Goal: Task Accomplishment & Management: Manage account settings

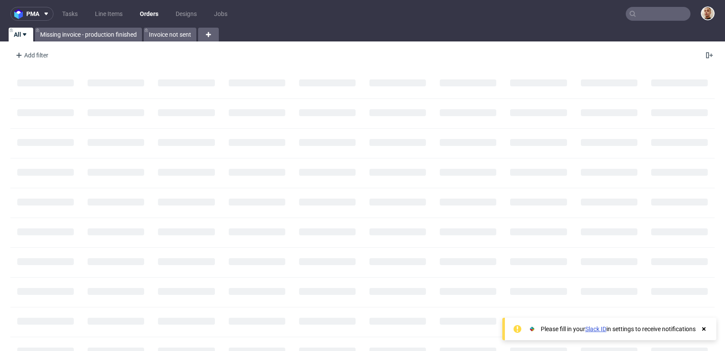
click at [652, 19] on input "text" at bounding box center [658, 14] width 65 height 14
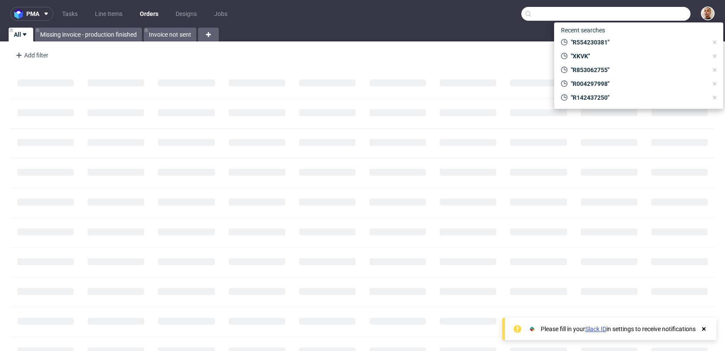
paste input "R018942798"
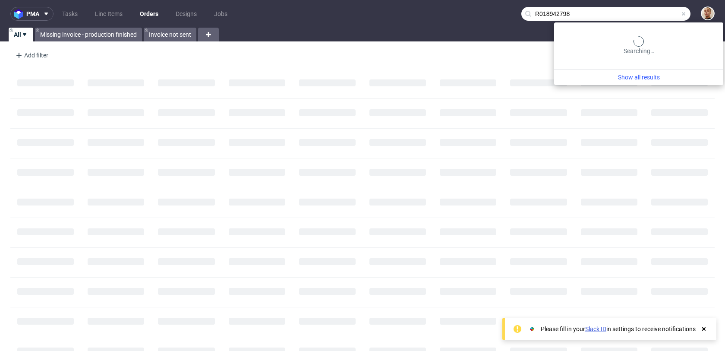
type input "R018942798"
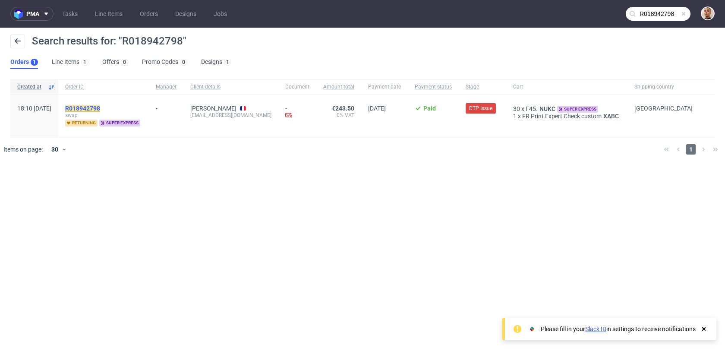
click at [100, 107] on mark "R018942798" at bounding box center [82, 108] width 35 height 7
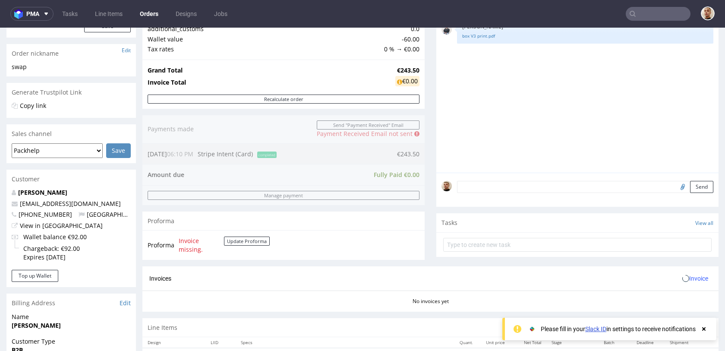
scroll to position [383, 0]
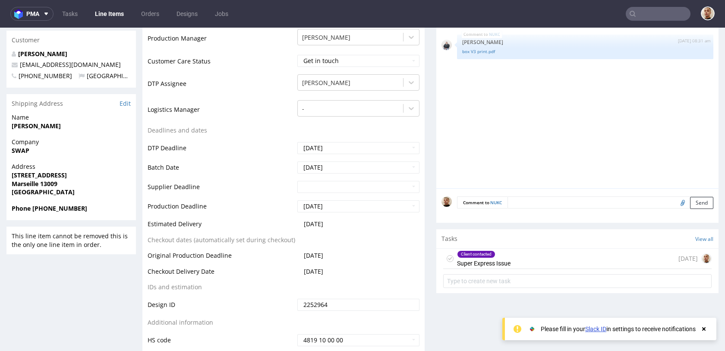
scroll to position [440, 0]
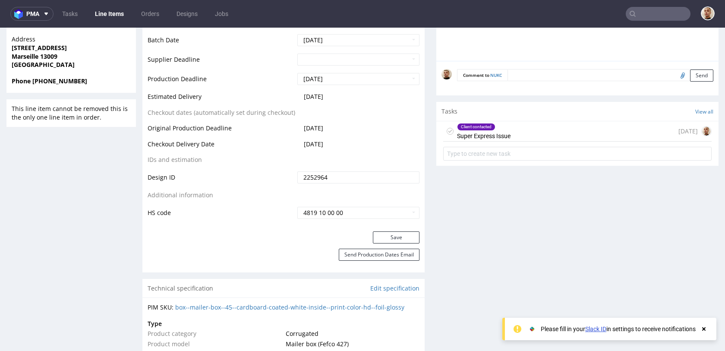
click at [536, 141] on div "Client contacted Super Express Issue today" at bounding box center [577, 131] width 268 height 20
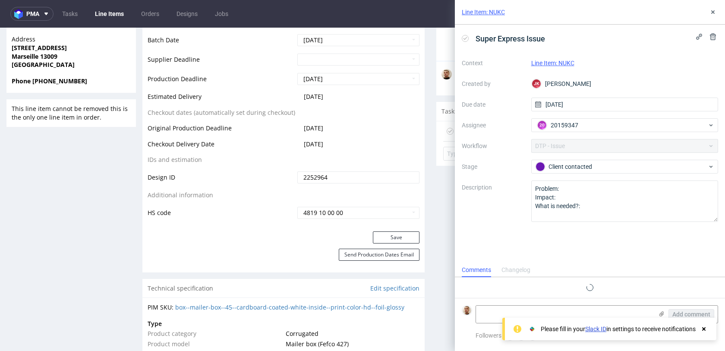
scroll to position [6, 0]
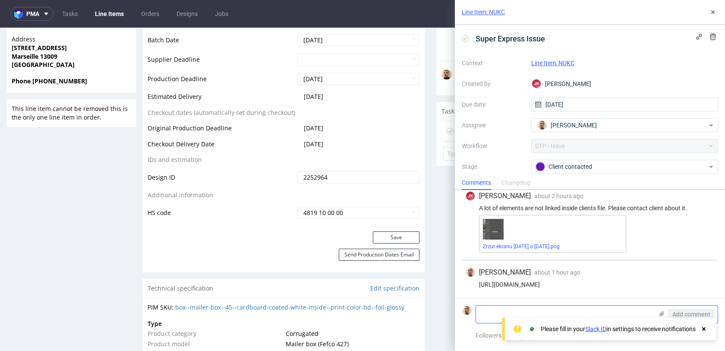
click at [658, 313] on icon at bounding box center [661, 313] width 7 height 7
click at [0, 0] on input "file" at bounding box center [0, 0] width 0 height 0
click at [661, 312] on icon at bounding box center [661, 313] width 7 height 7
click at [0, 0] on input "file" at bounding box center [0, 0] width 0 height 0
click at [685, 315] on span "Add comment" at bounding box center [691, 314] width 38 height 6
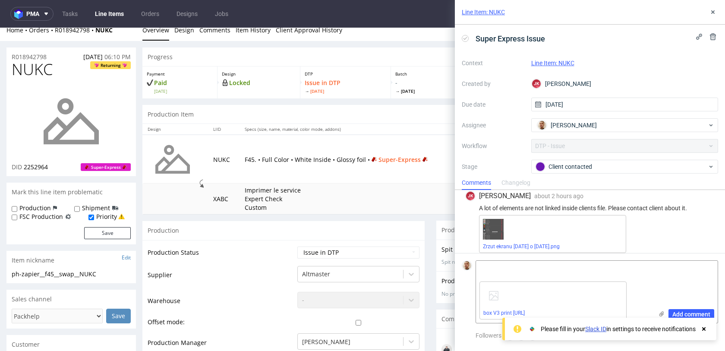
scroll to position [0, 0]
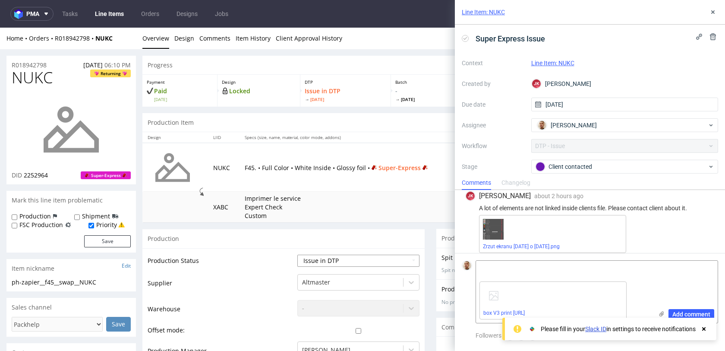
click at [355, 258] on select "Waiting for Artwork Waiting for Diecut Waiting for Mockup Waiting for DTP Waiti…" at bounding box center [358, 261] width 122 height 12
select select "back_for_dtp"
click at [297, 255] on select "Waiting for Artwork Waiting for Diecut Waiting for Mockup Waiting for DTP Waiti…" at bounding box center [358, 261] width 122 height 12
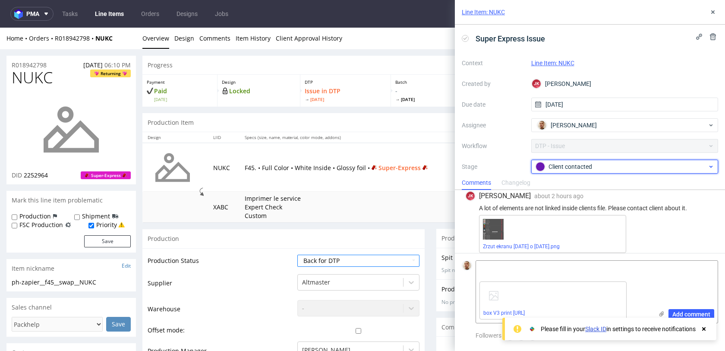
click at [590, 161] on div "Client contacted" at bounding box center [624, 167] width 187 height 14
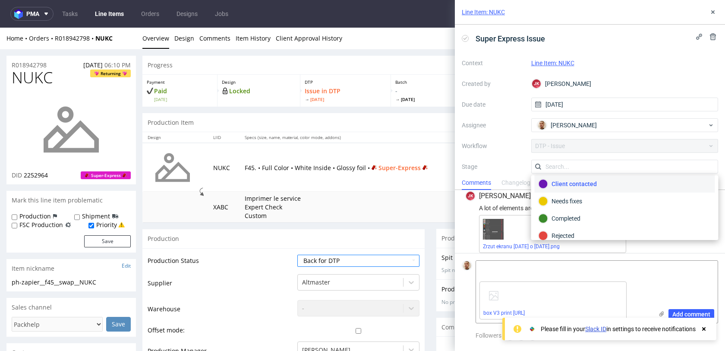
scroll to position [60, 0]
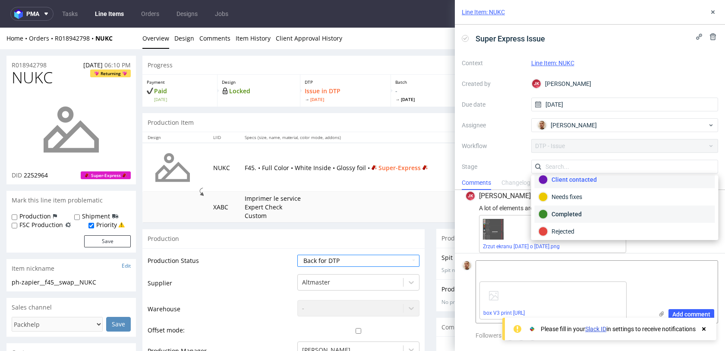
click at [573, 214] on div "Completed" at bounding box center [625, 213] width 173 height 9
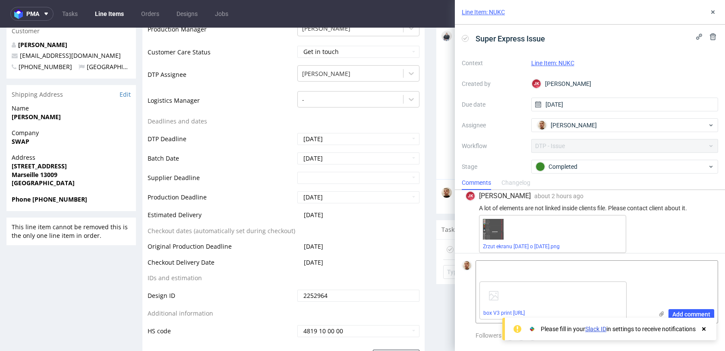
scroll to position [473, 0]
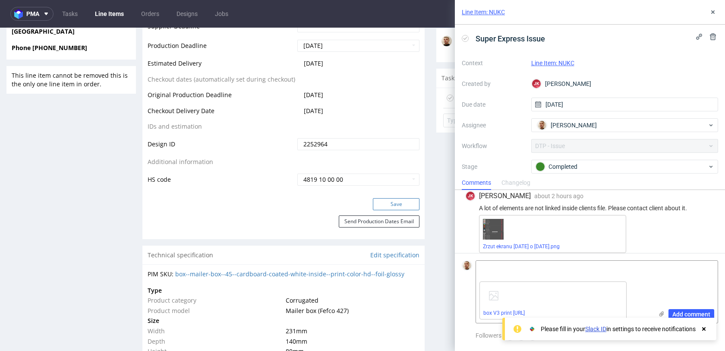
click at [401, 205] on button "Save" at bounding box center [396, 204] width 47 height 12
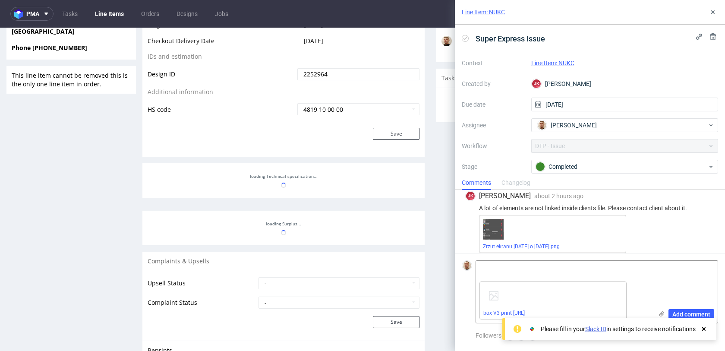
scroll to position [0, 0]
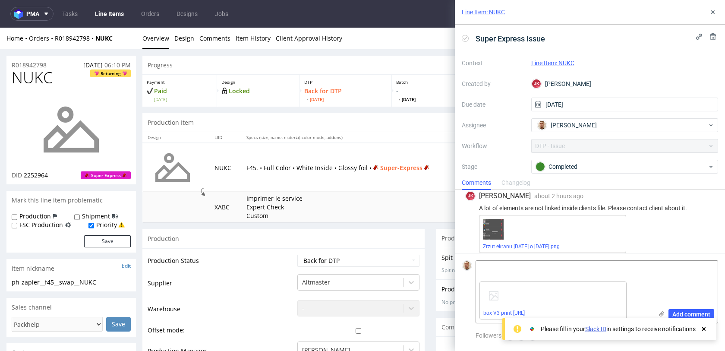
click at [44, 76] on span "NUKC" at bounding box center [32, 77] width 41 height 17
copy span "NUKC"
click at [710, 13] on icon at bounding box center [712, 12] width 7 height 7
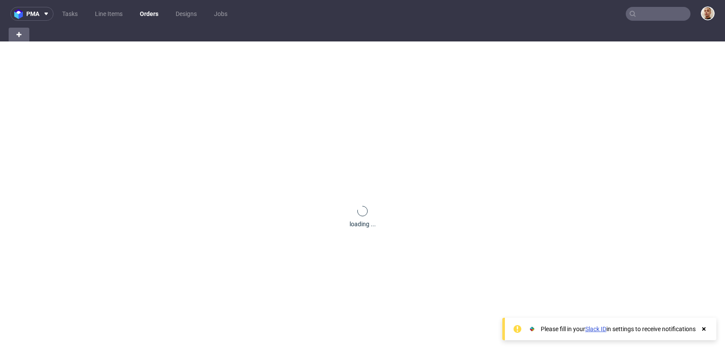
click at [671, 18] on input "text" at bounding box center [658, 14] width 65 height 14
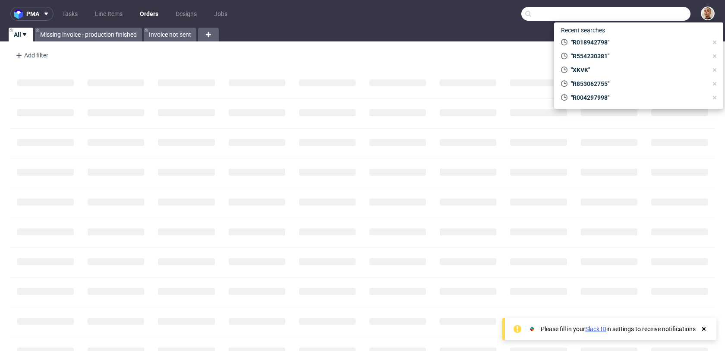
paste input "info@delicesduliban.be"
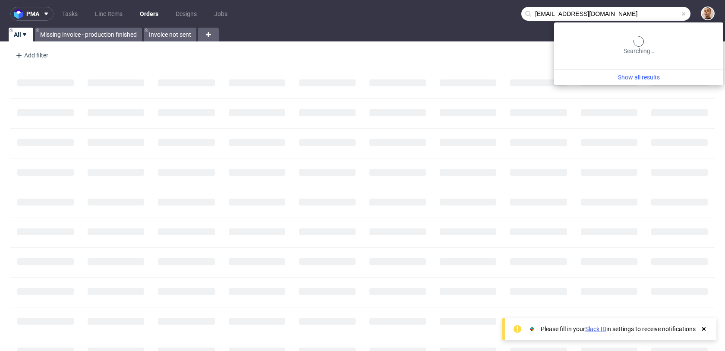
type input "info@delicesduliban.be"
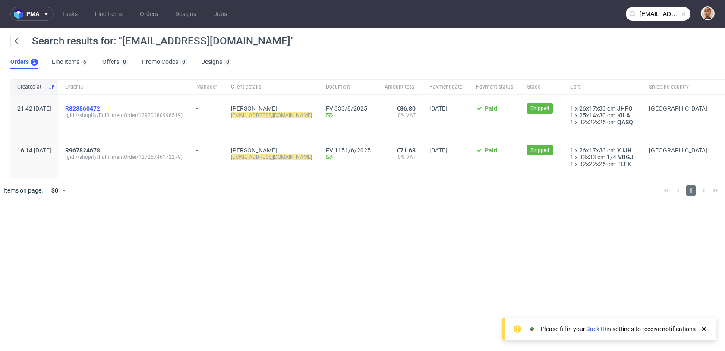
click at [100, 106] on span "R823860472" at bounding box center [82, 108] width 35 height 7
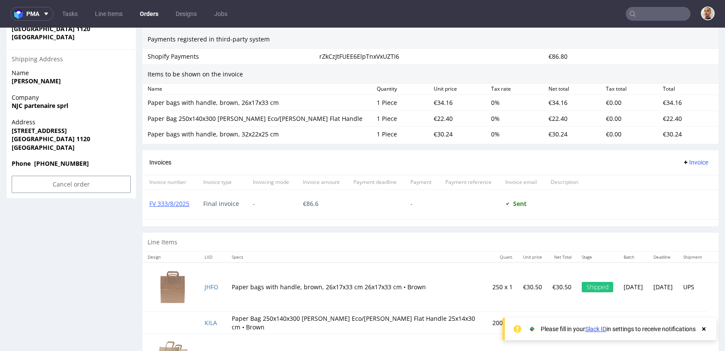
scroll to position [561, 0]
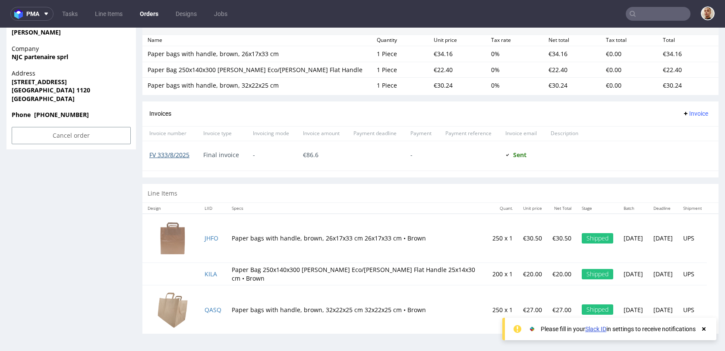
click at [189, 154] on link "FV 333/8/2025" at bounding box center [169, 155] width 40 height 8
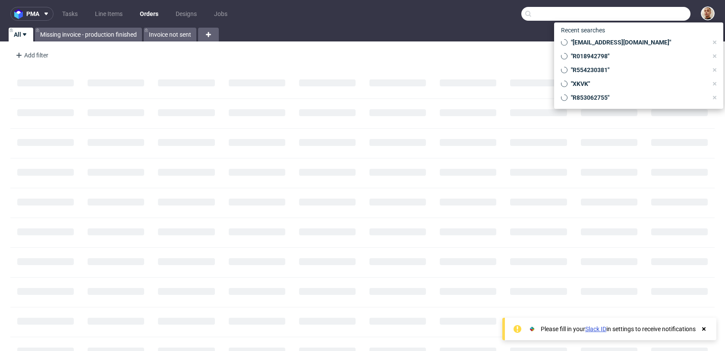
click at [663, 20] on input "text" at bounding box center [605, 14] width 169 height 14
paste input "R413399460"
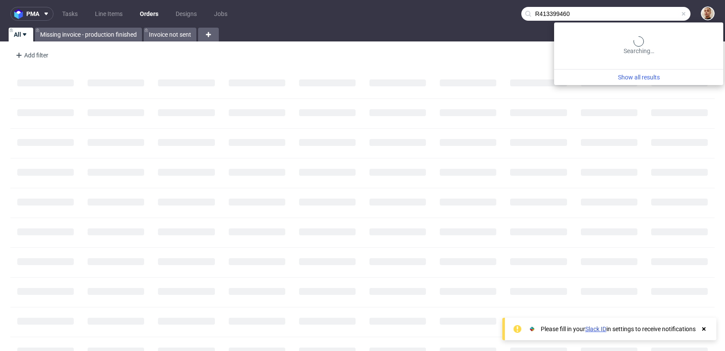
type input "R413399460"
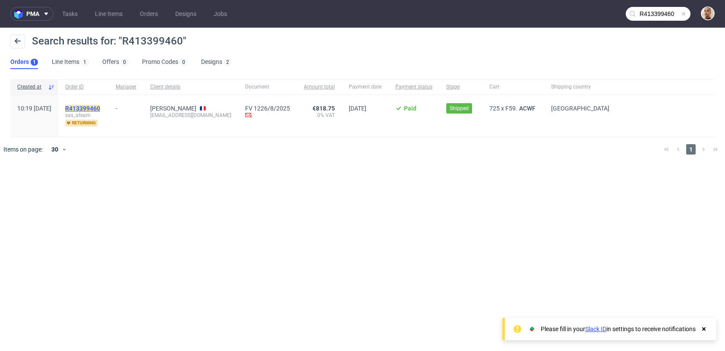
click at [100, 106] on mark "R413399460" at bounding box center [82, 108] width 35 height 7
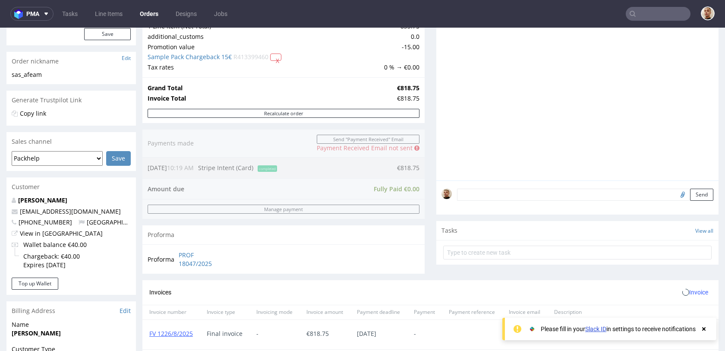
scroll to position [337, 0]
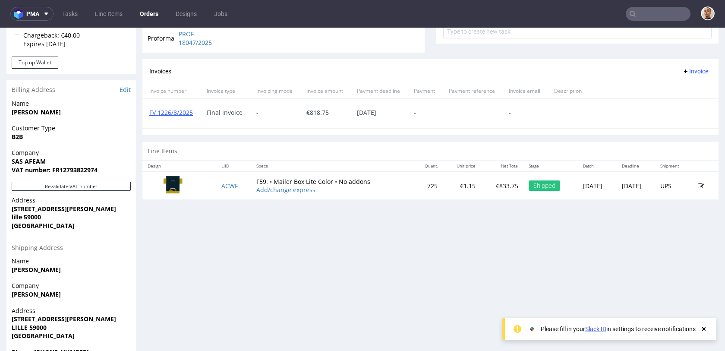
click at [229, 181] on td "ACWF" at bounding box center [233, 185] width 35 height 28
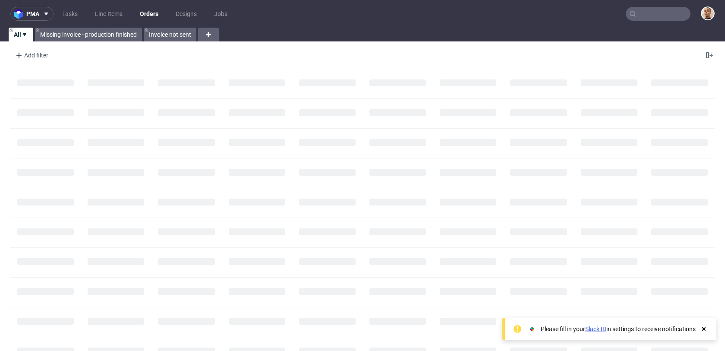
click at [652, 14] on input "text" at bounding box center [658, 14] width 65 height 14
paste input "R253135721"
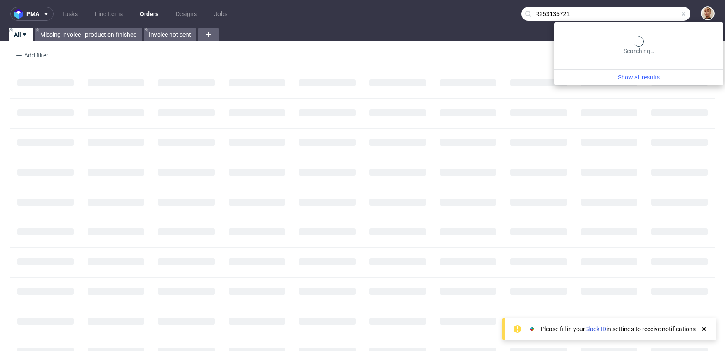
type input "R253135721"
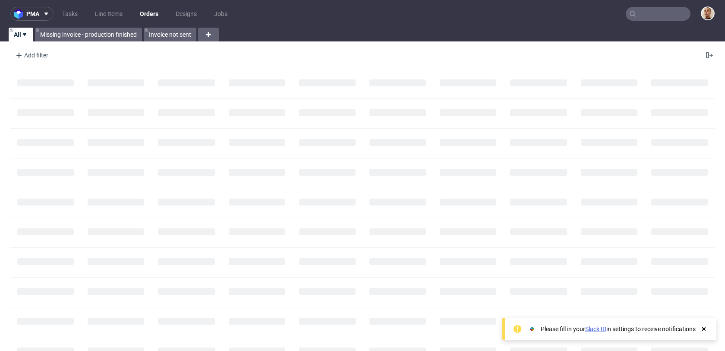
click at [657, 22] on nav "pma Tasks Line Items Orders Designs Jobs" at bounding box center [362, 14] width 725 height 28
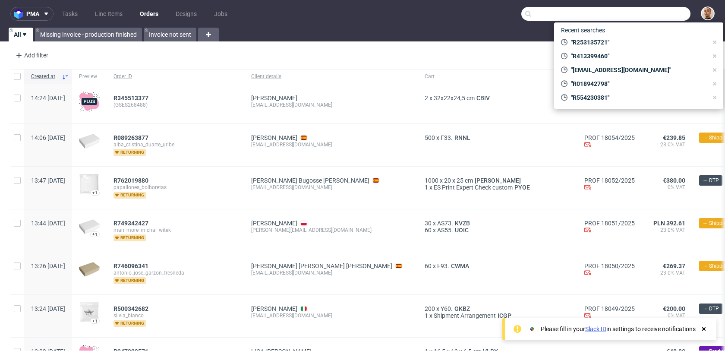
click at [658, 19] on input "text" at bounding box center [605, 14] width 169 height 14
paste input "R318124366"
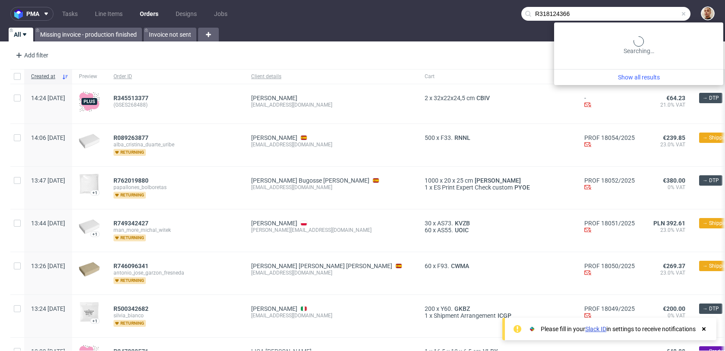
type input "R318124366"
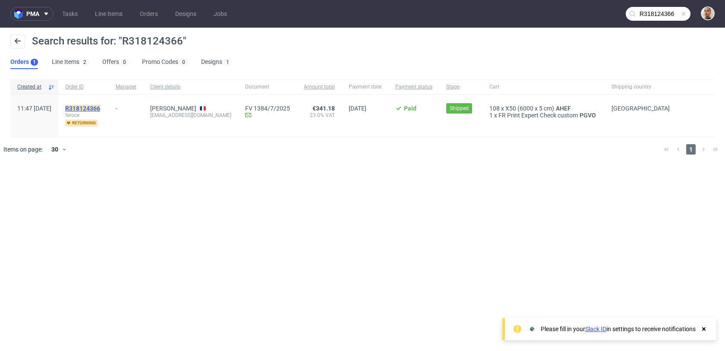
click at [100, 106] on mark "R318124366" at bounding box center [82, 108] width 35 height 7
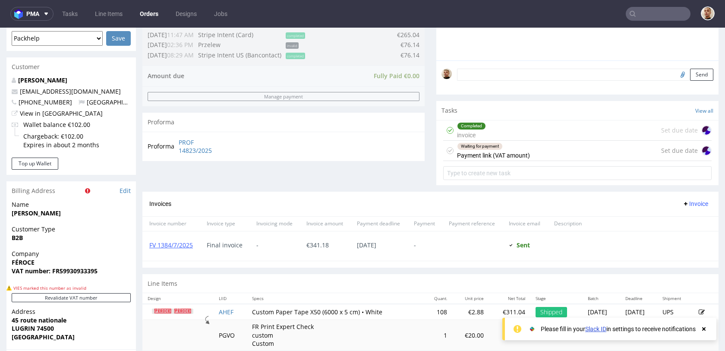
scroll to position [236, 0]
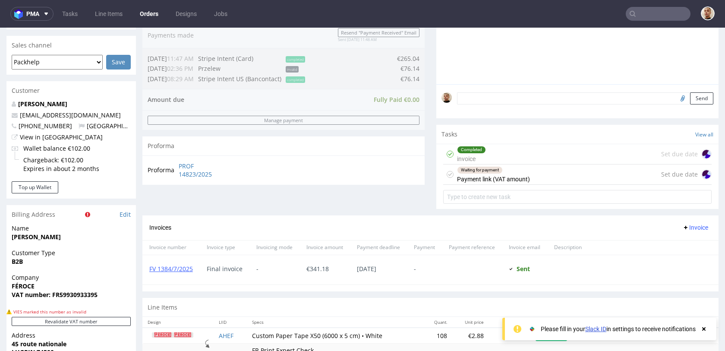
click at [513, 174] on div "Waiting for payment Payment link (VAT amount)" at bounding box center [493, 174] width 73 height 20
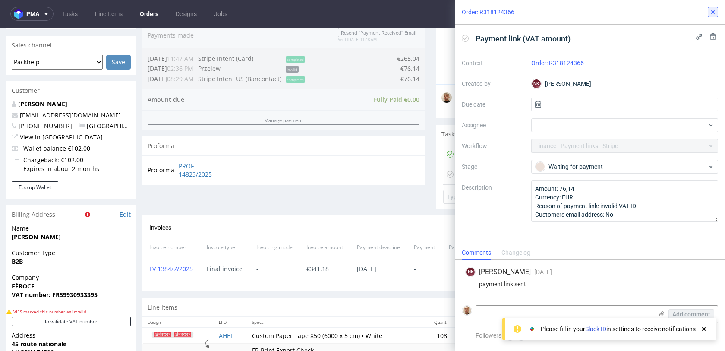
click at [713, 14] on icon at bounding box center [712, 12] width 7 height 7
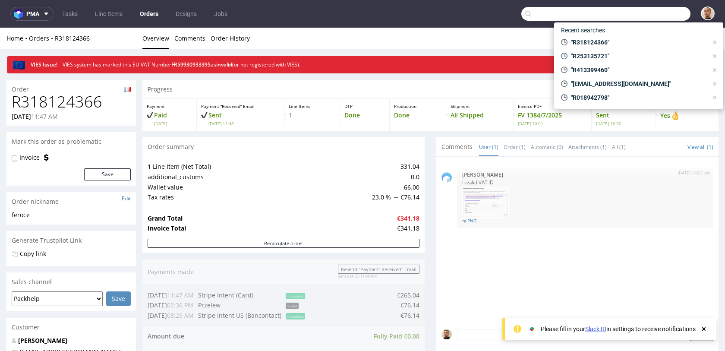
click at [647, 14] on input "text" at bounding box center [605, 14] width 169 height 14
paste input "R268565850"
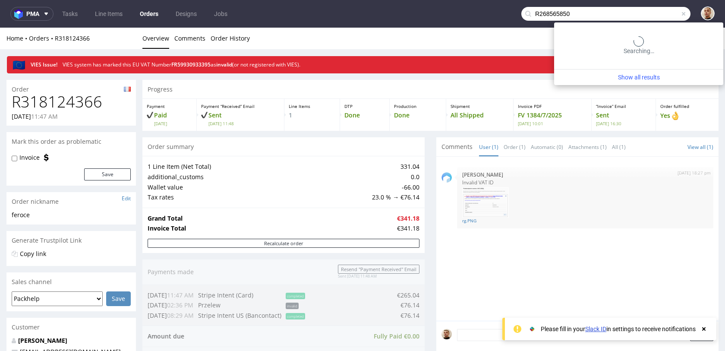
type input "R268565850"
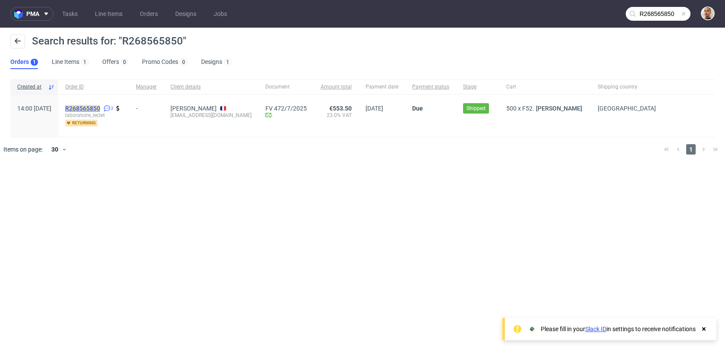
click at [100, 109] on mark "R268565850" at bounding box center [82, 108] width 35 height 7
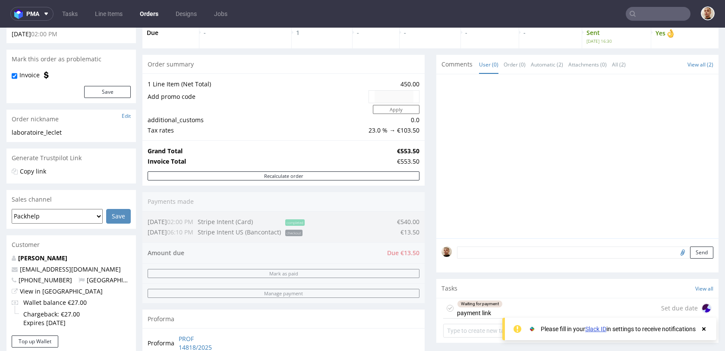
scroll to position [125, 0]
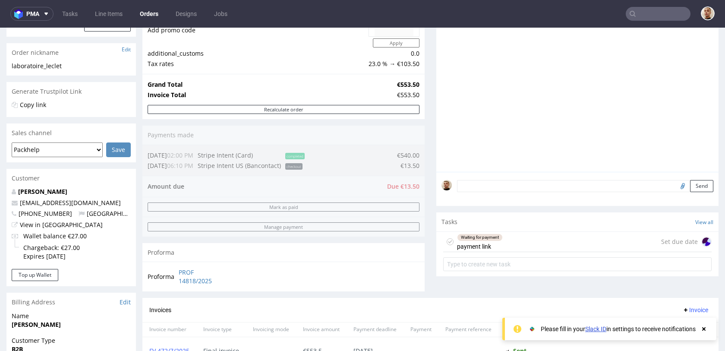
drag, startPoint x: 499, startPoint y: 249, endPoint x: 499, endPoint y: 277, distance: 27.6
click at [499, 249] on div "Waiting for payment payment link" at bounding box center [480, 242] width 46 height 20
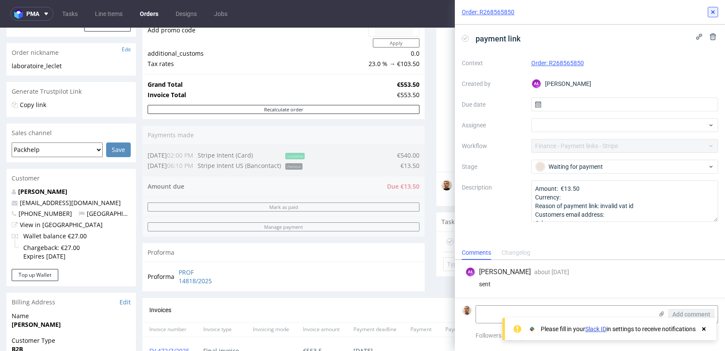
click at [715, 12] on icon at bounding box center [712, 12] width 7 height 7
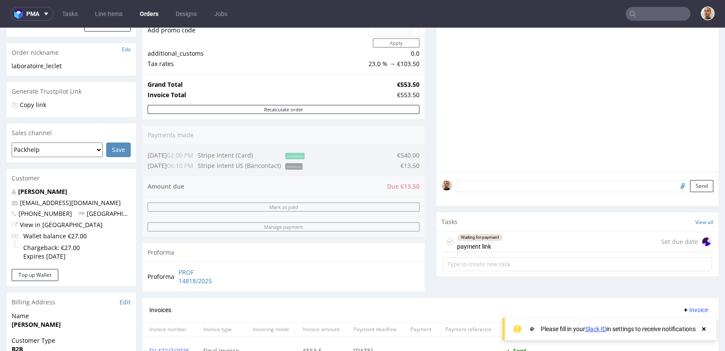
click at [645, 9] on input "text" at bounding box center [658, 14] width 65 height 14
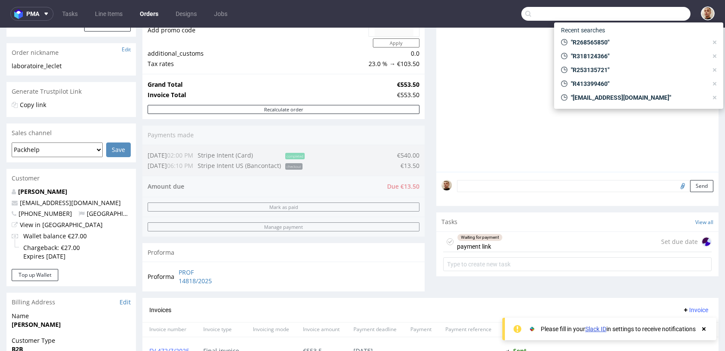
paste input "R814472067"
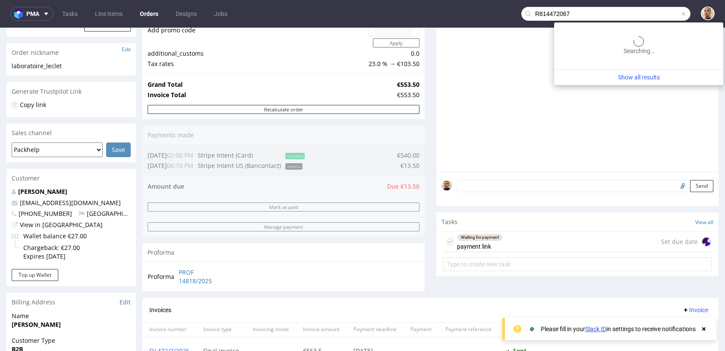
type input "R814472067"
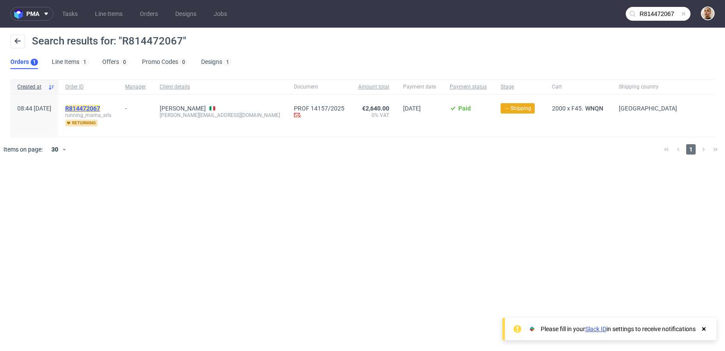
click at [100, 107] on mark "R814472067" at bounding box center [82, 108] width 35 height 7
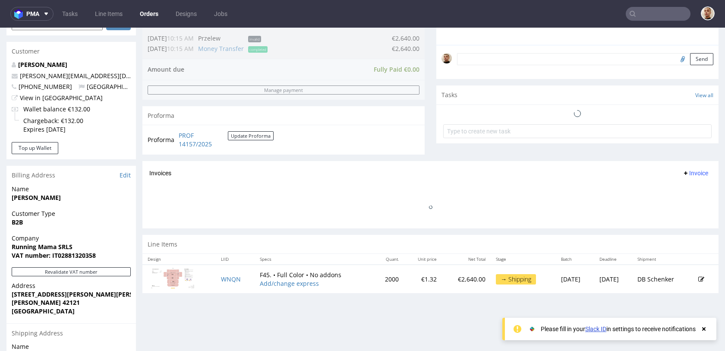
scroll to position [258, 0]
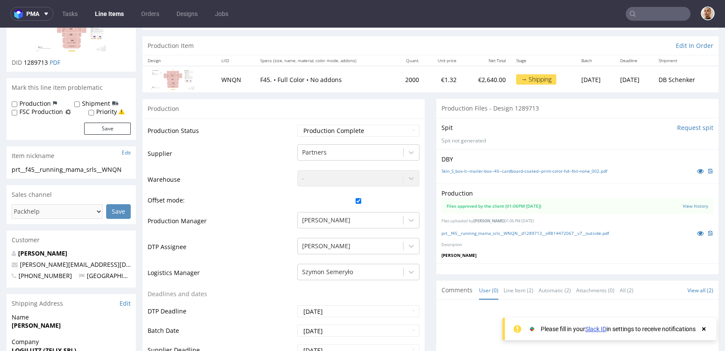
scroll to position [82, 0]
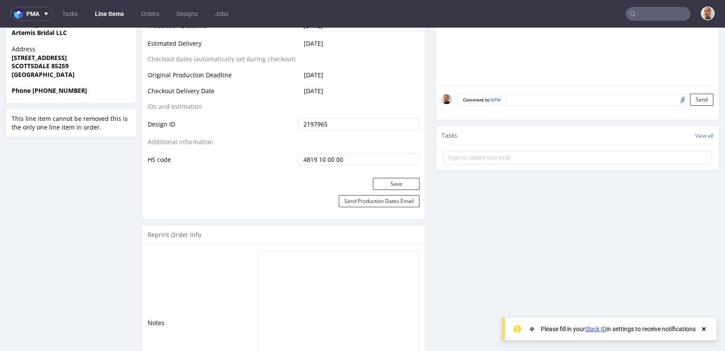
scroll to position [389, 0]
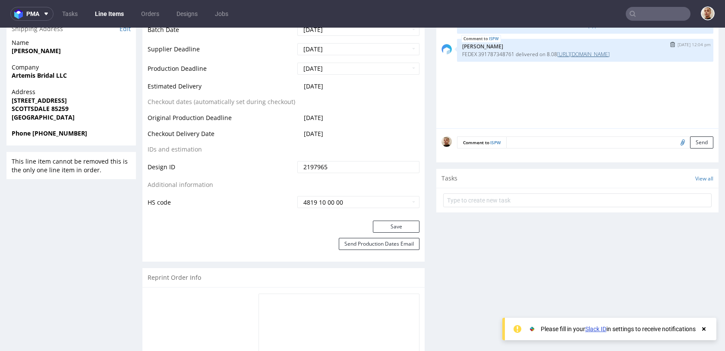
click at [583, 58] on link "[URL][DOMAIN_NAME]" at bounding box center [583, 53] width 53 height 7
